Goal: Task Accomplishment & Management: Manage account settings

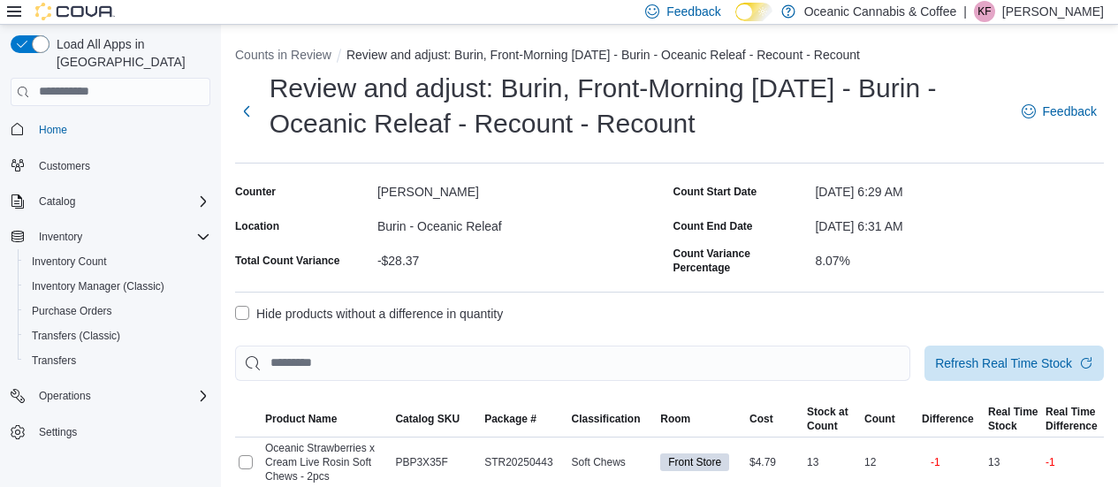
scroll to position [152, 0]
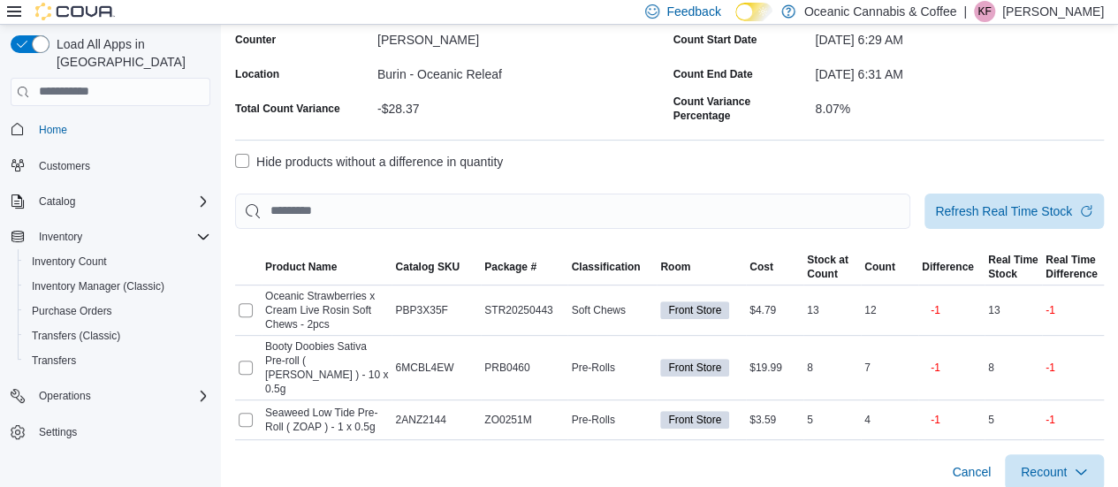
click at [1029, 11] on p "Katie Farewell" at bounding box center [1053, 11] width 102 height 21
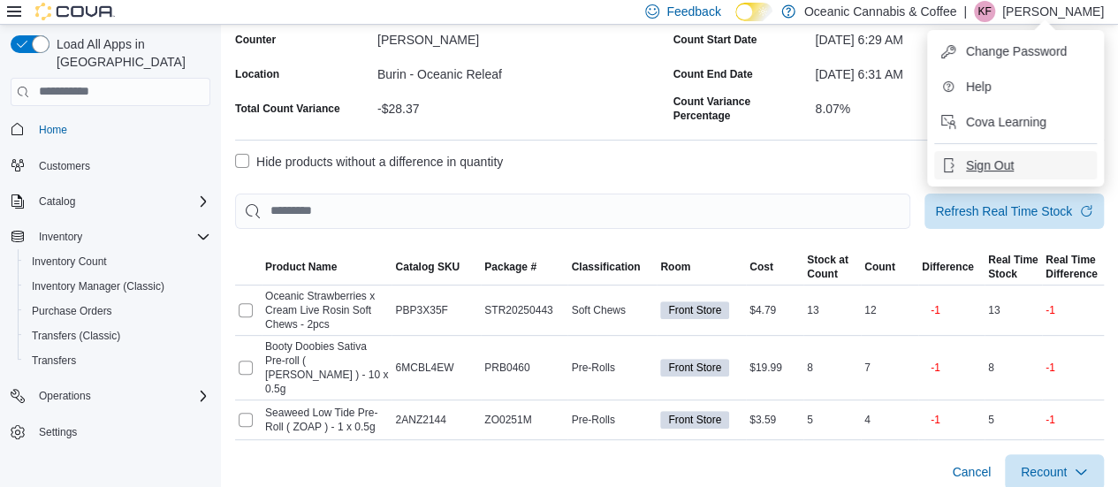
click at [998, 171] on span "Sign Out" at bounding box center [990, 165] width 48 height 18
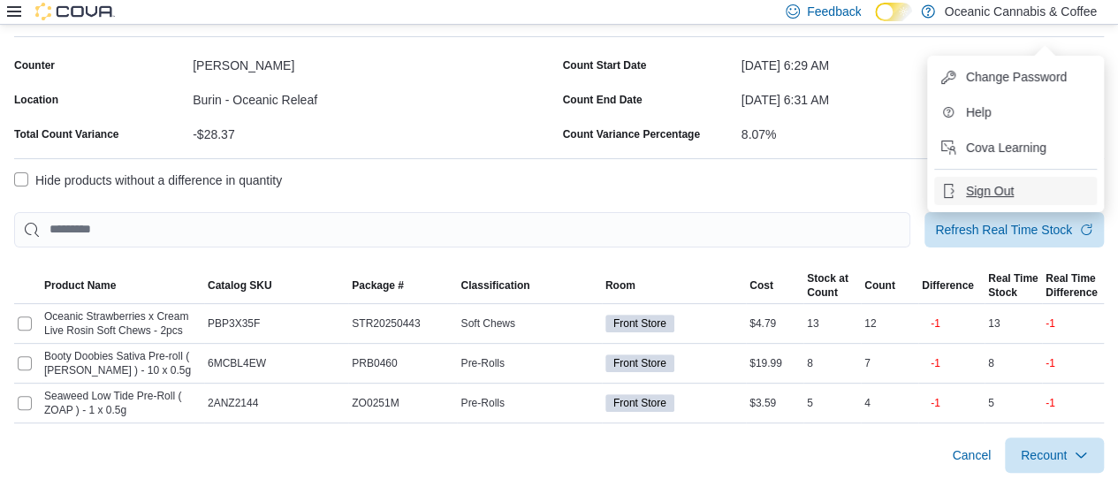
scroll to position [124, 0]
